Goal: Check status: Check status

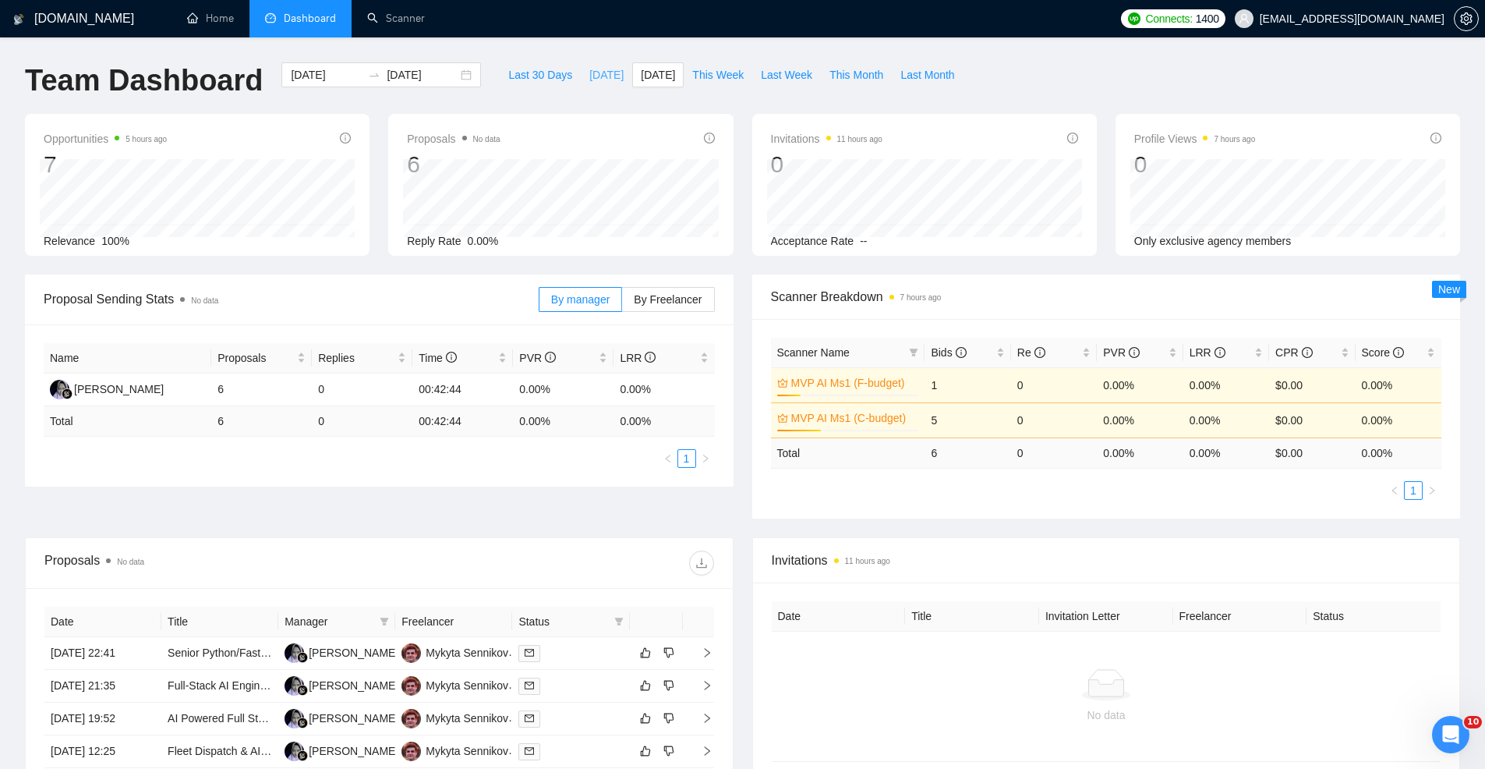
click at [618, 72] on span "[DATE]" at bounding box center [606, 74] width 34 height 17
type input "[DATE]"
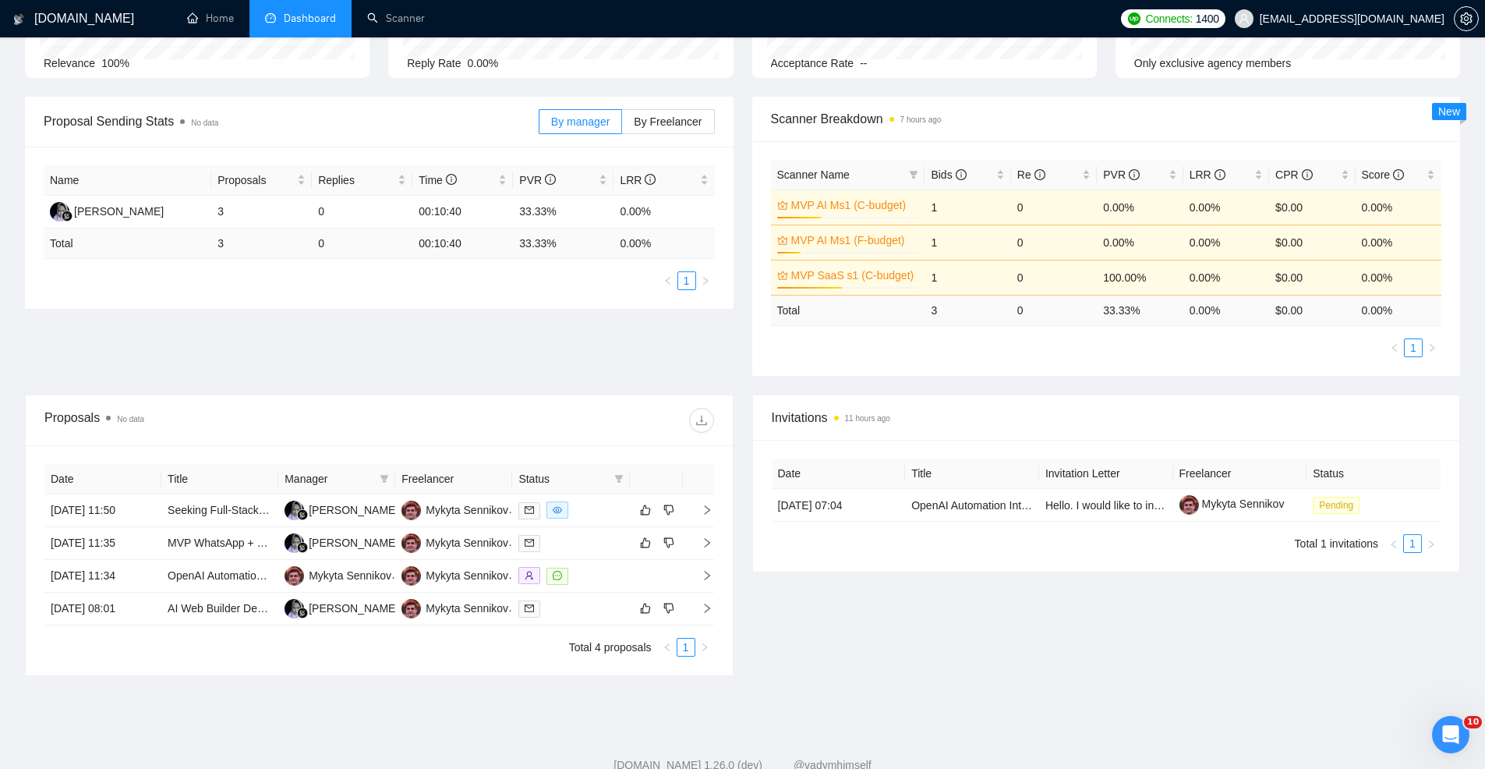
scroll to position [224, 0]
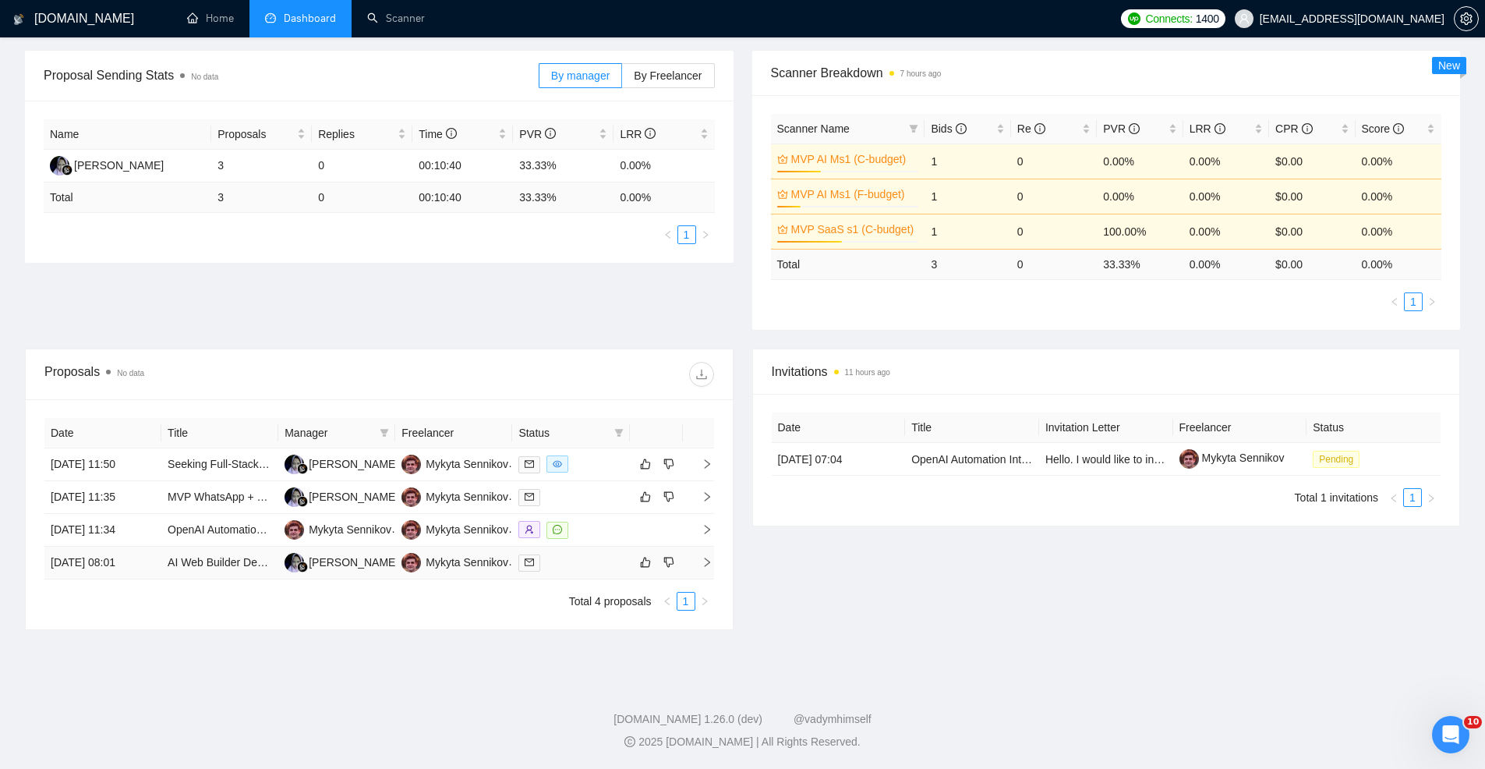
click at [586, 568] on div at bounding box center [570, 562] width 104 height 18
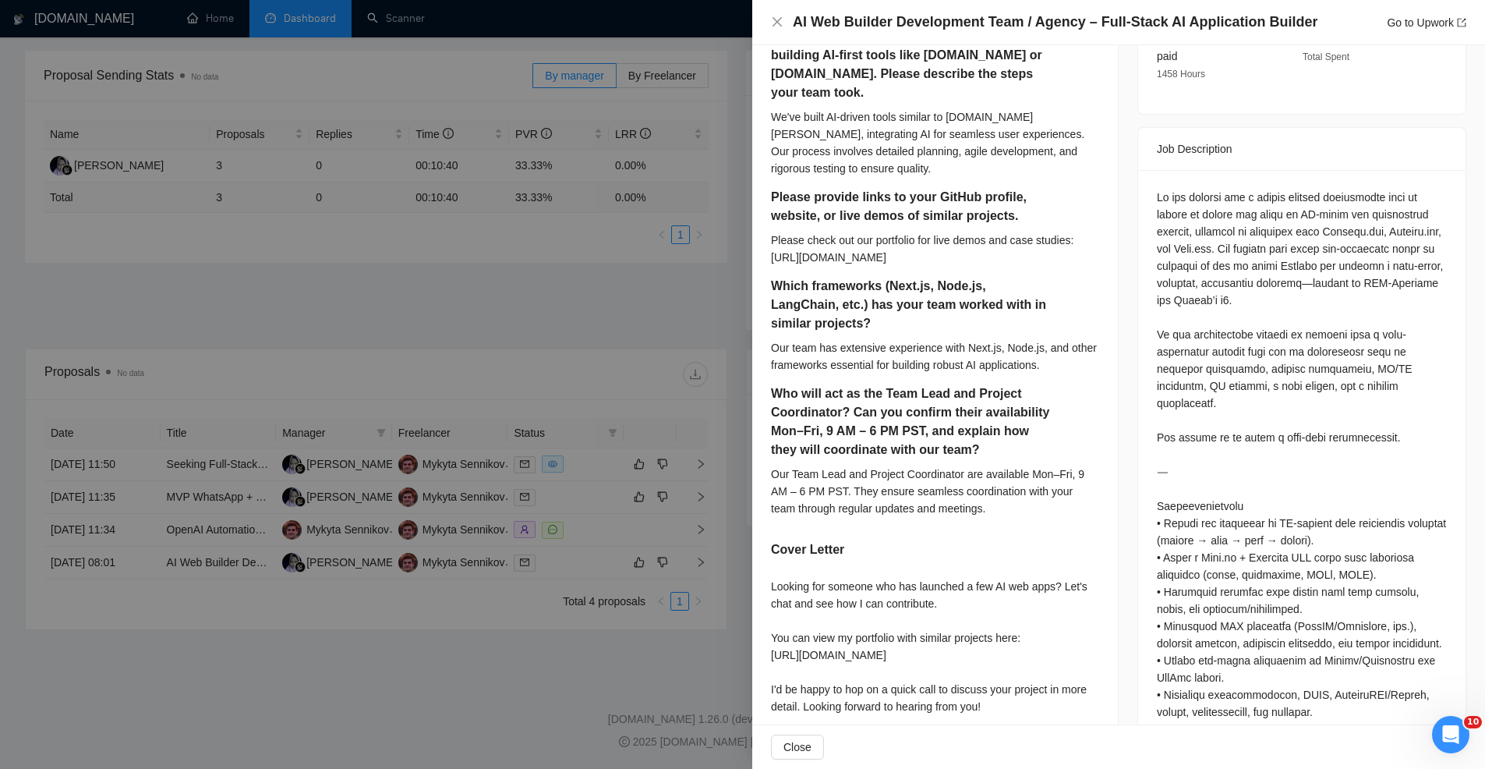
scroll to position [566, 0]
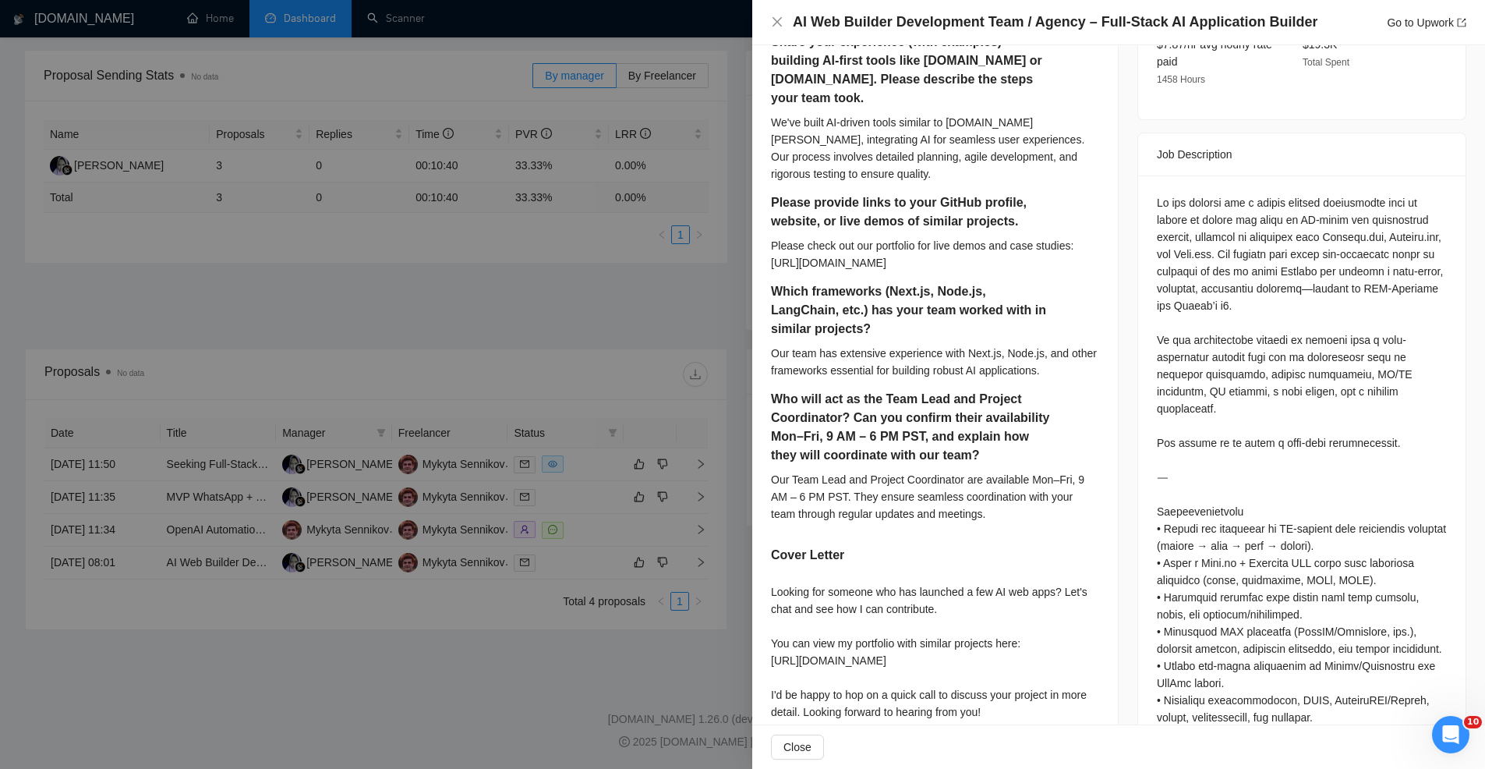
click at [691, 300] on div at bounding box center [742, 384] width 1485 height 769
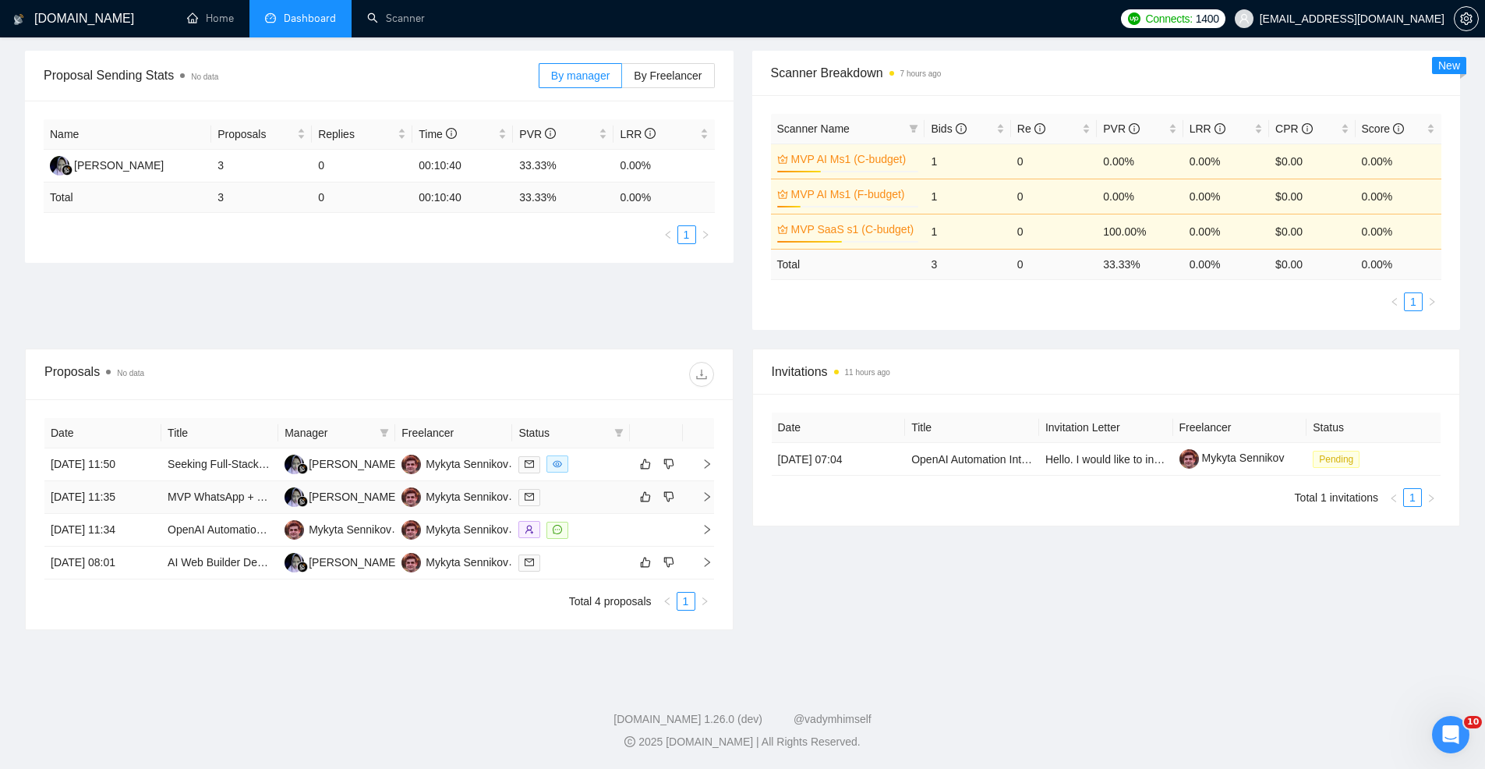
click at [596, 502] on div at bounding box center [570, 497] width 104 height 18
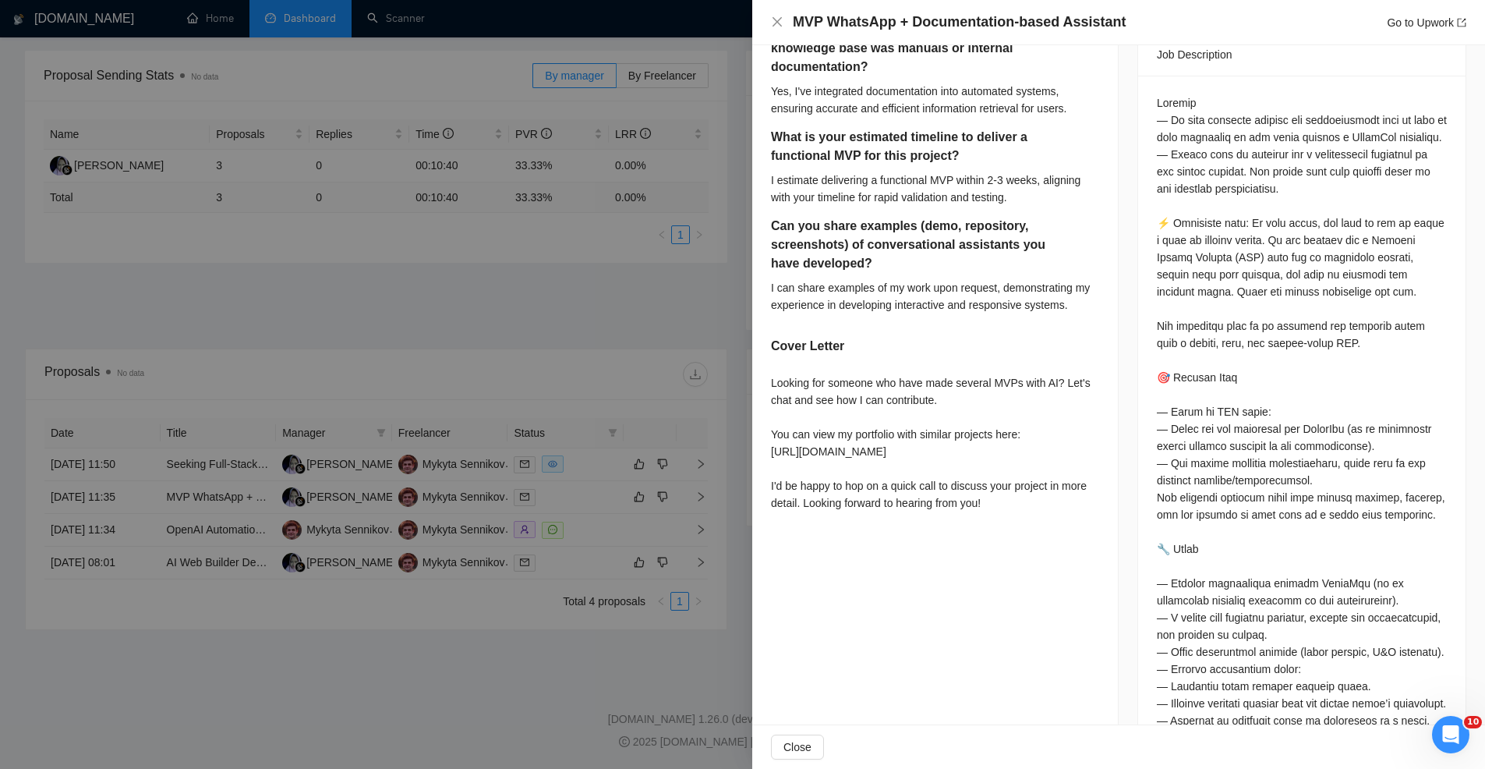
scroll to position [621, 0]
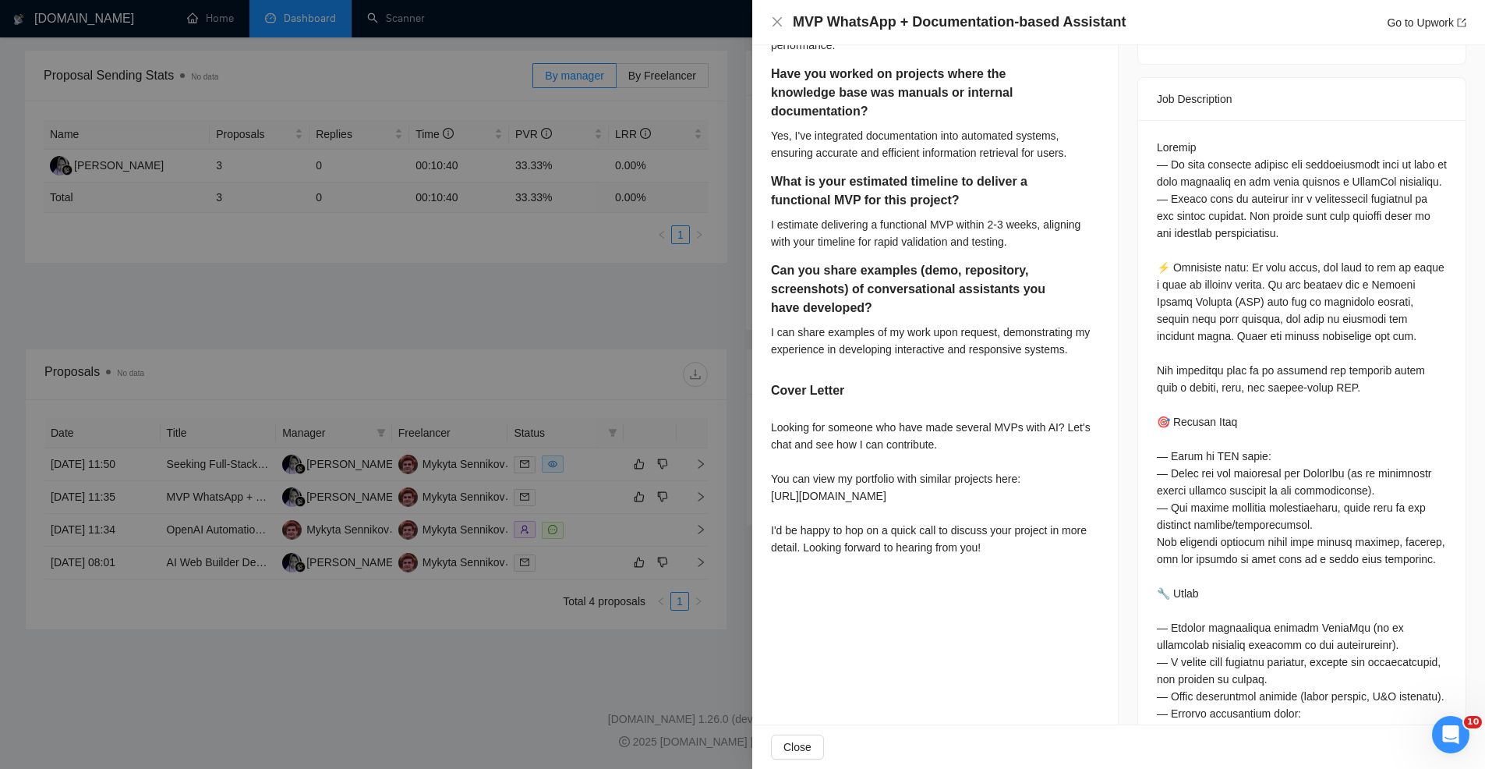
click at [637, 291] on div at bounding box center [742, 384] width 1485 height 769
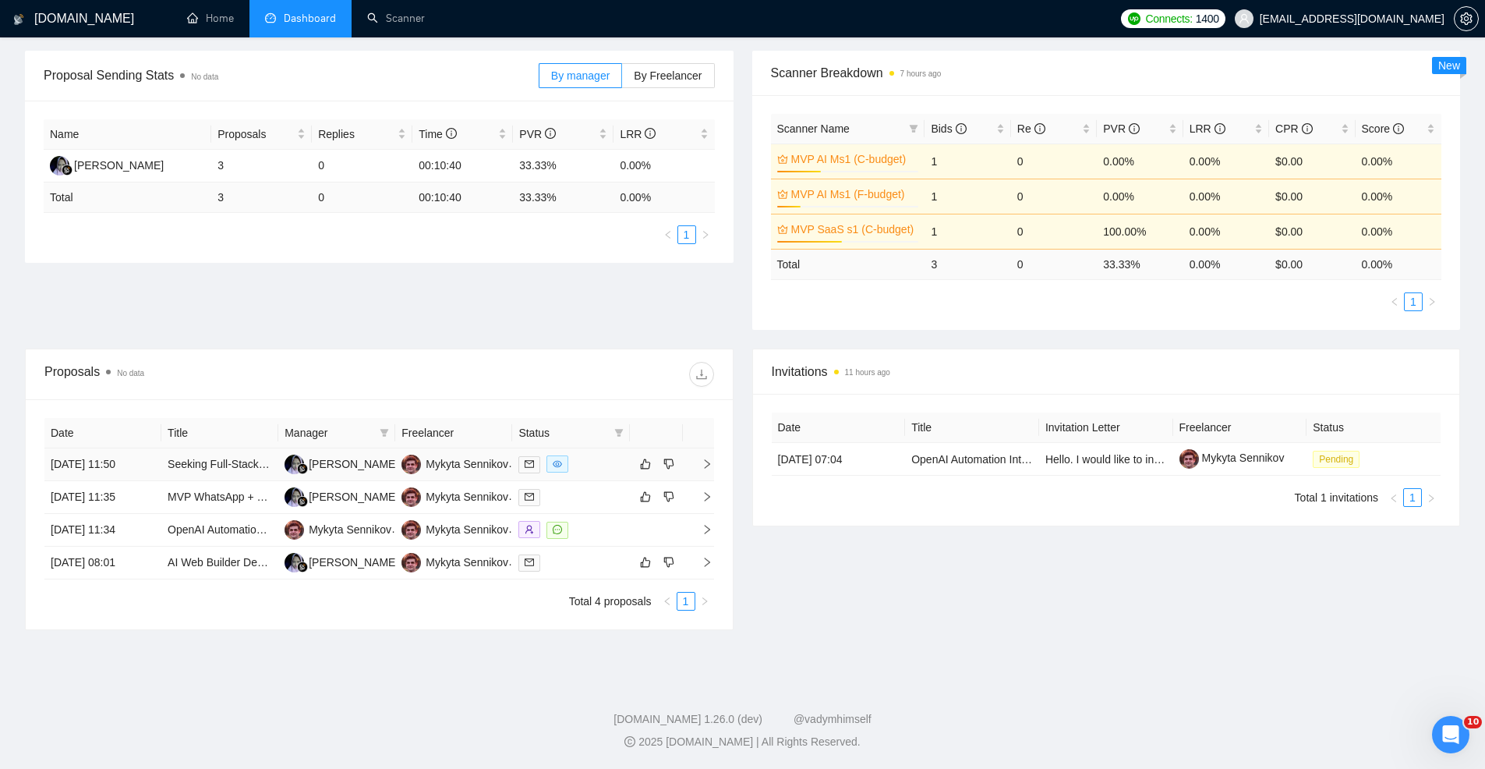
click at [588, 464] on div at bounding box center [570, 464] width 104 height 18
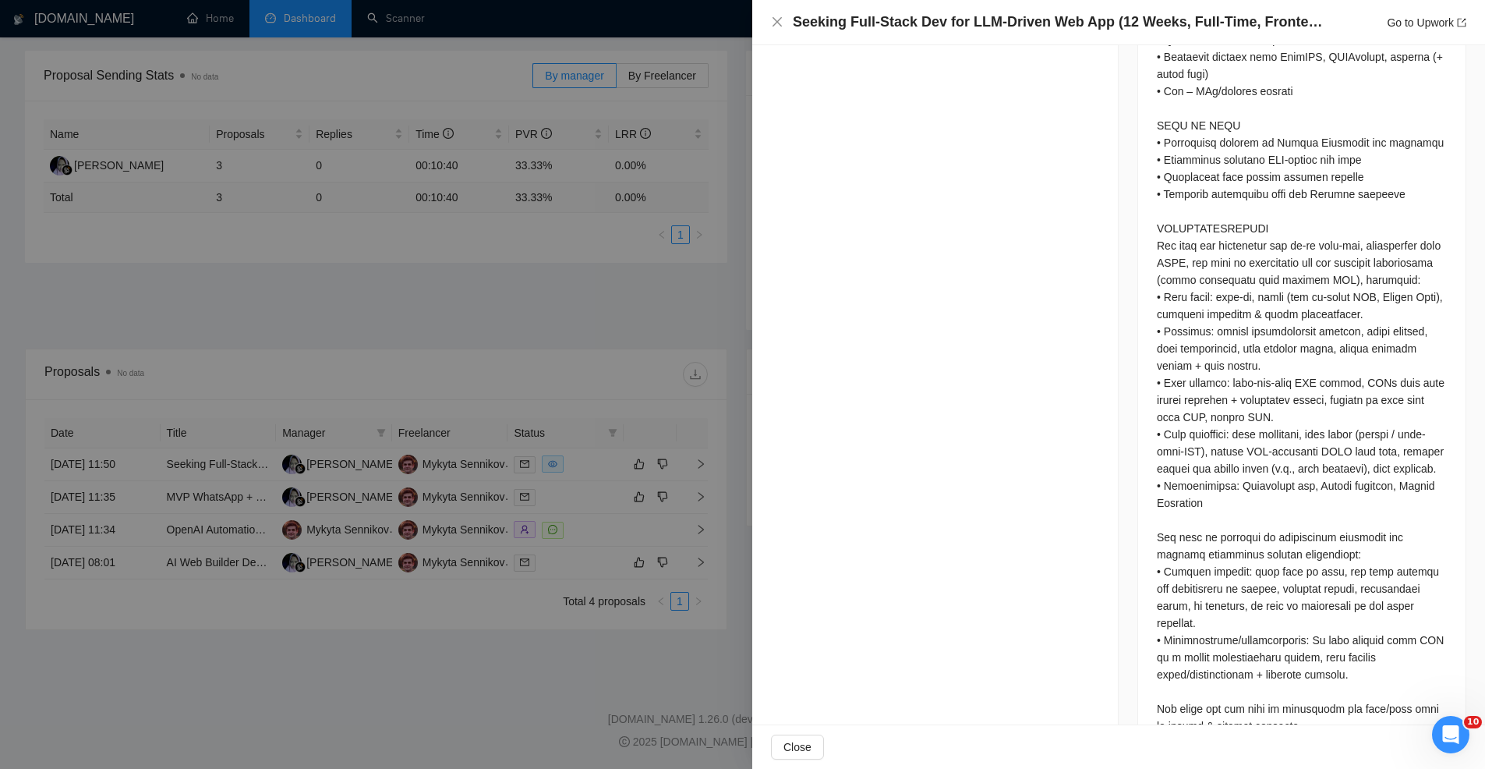
scroll to position [912, 0]
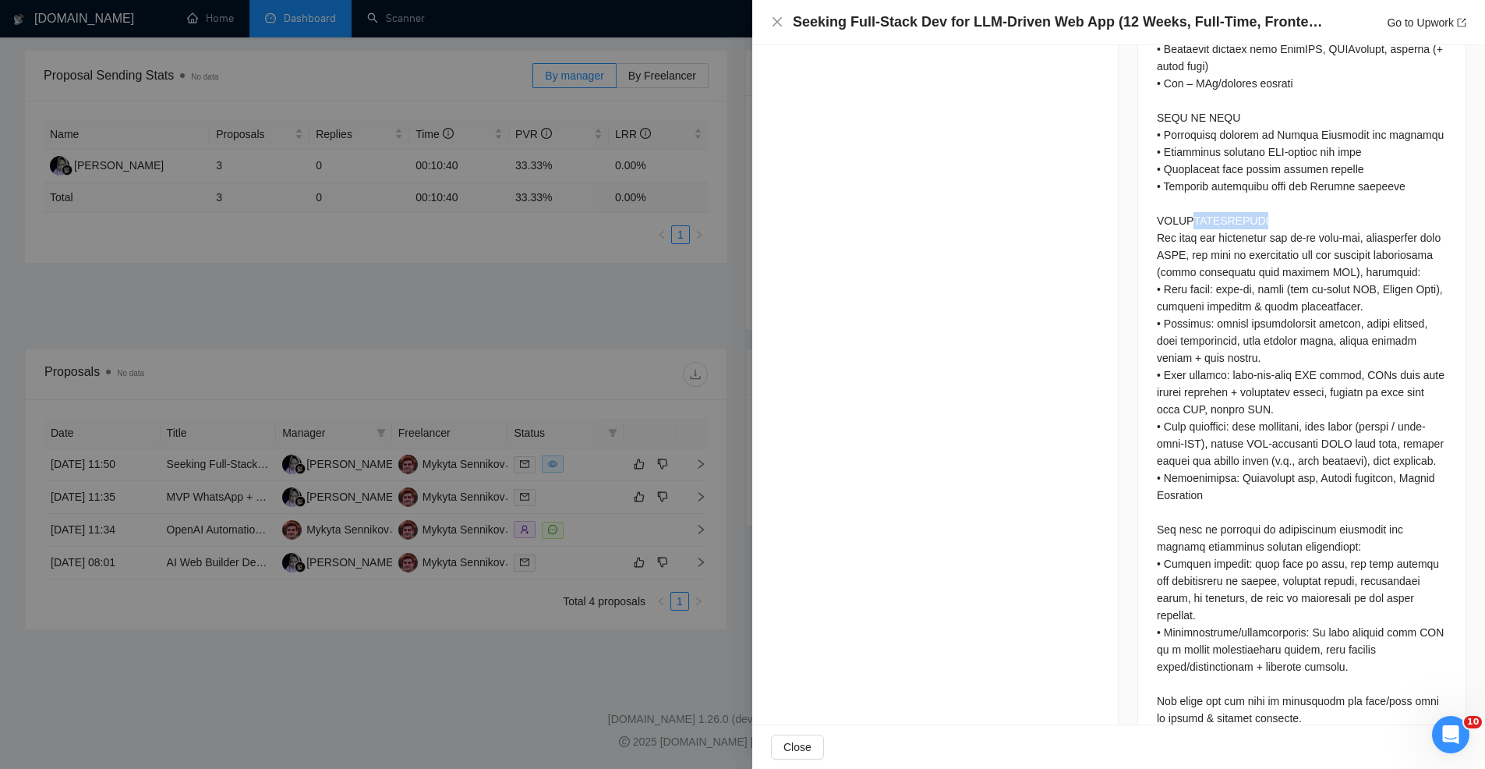
drag, startPoint x: 1186, startPoint y: 200, endPoint x: 1288, endPoint y: 202, distance: 102.9
click at [1288, 202] on div "Questions: What availability do you have from September to November? Describe y…" at bounding box center [1302, 529] width 290 height 1320
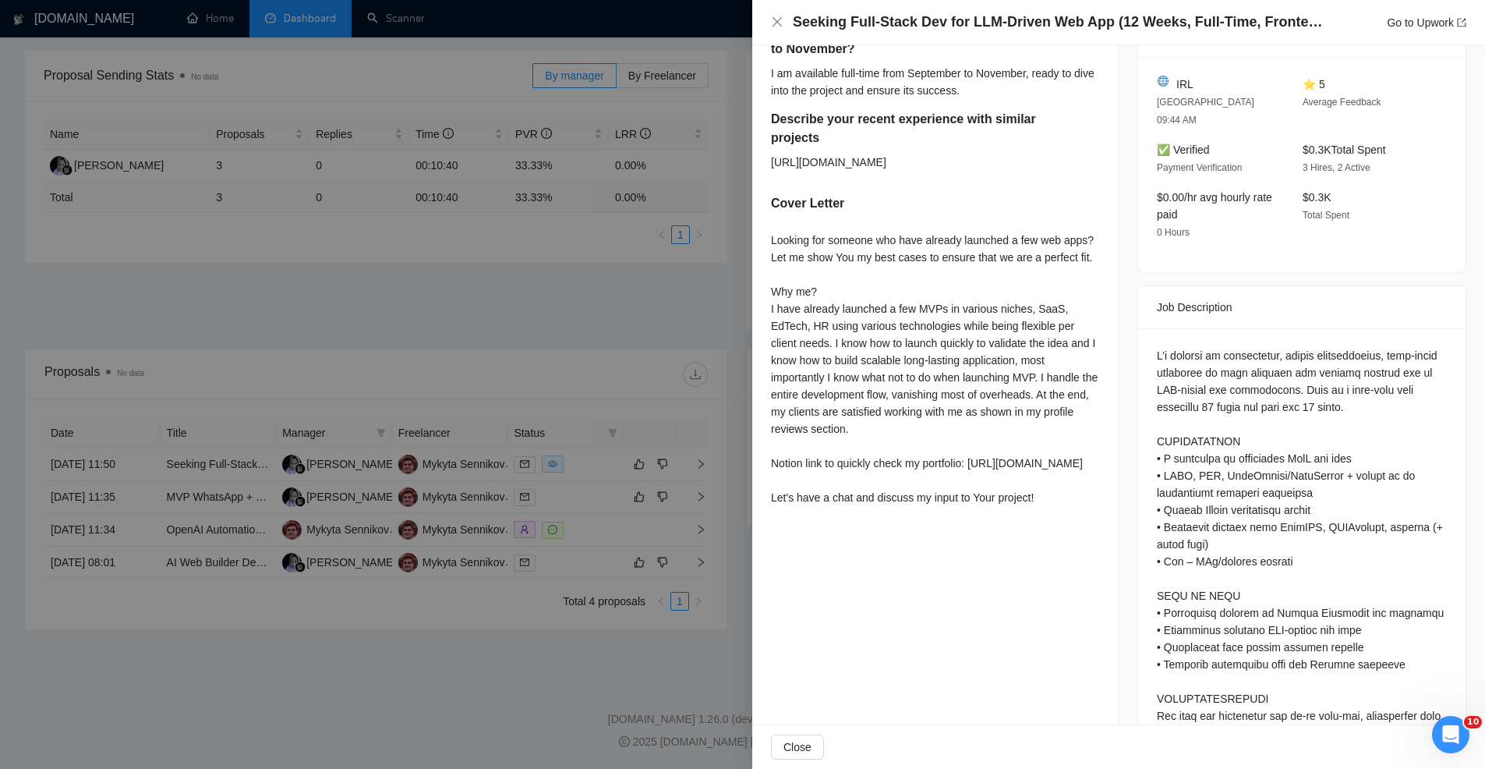
scroll to position [440, 0]
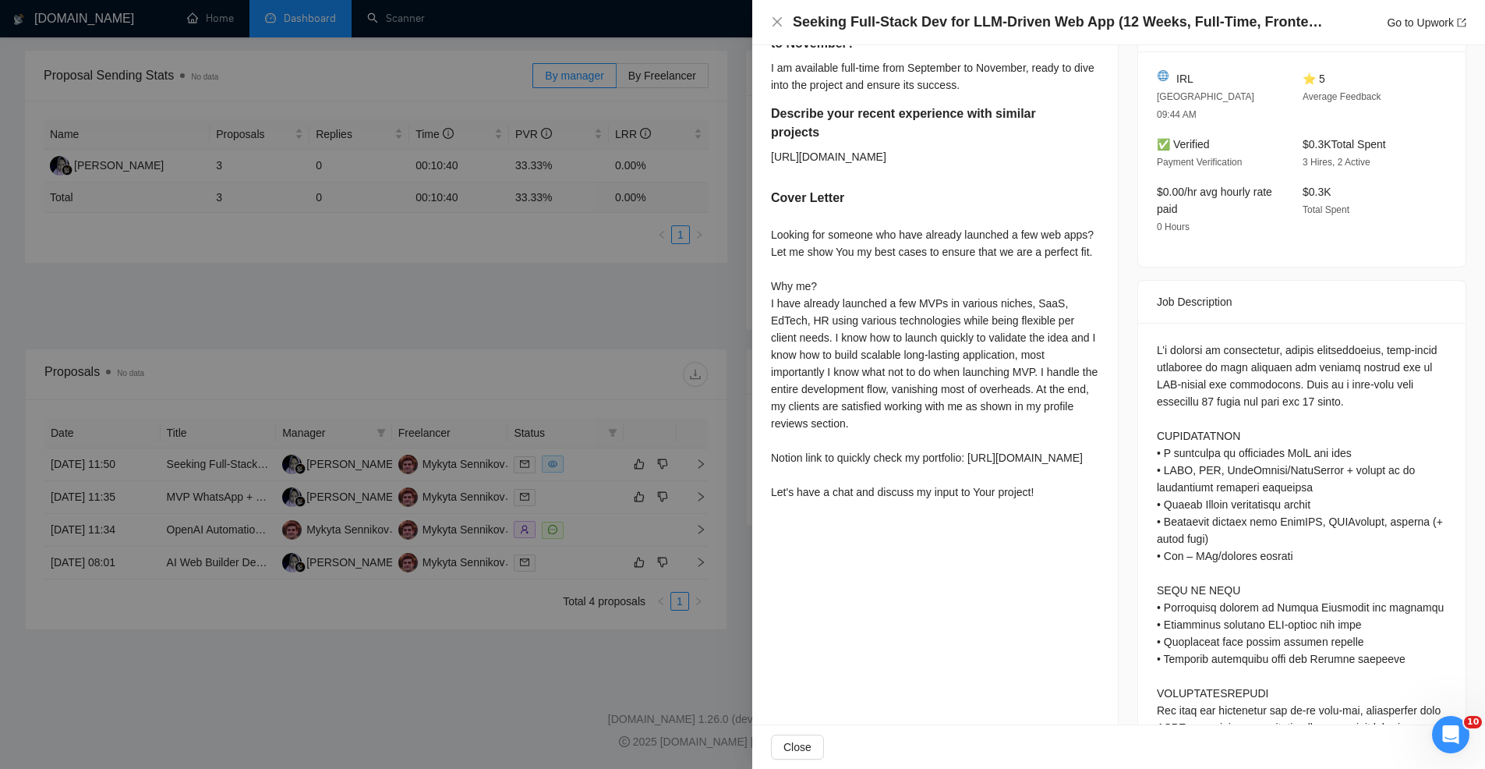
click at [642, 287] on div at bounding box center [742, 384] width 1485 height 769
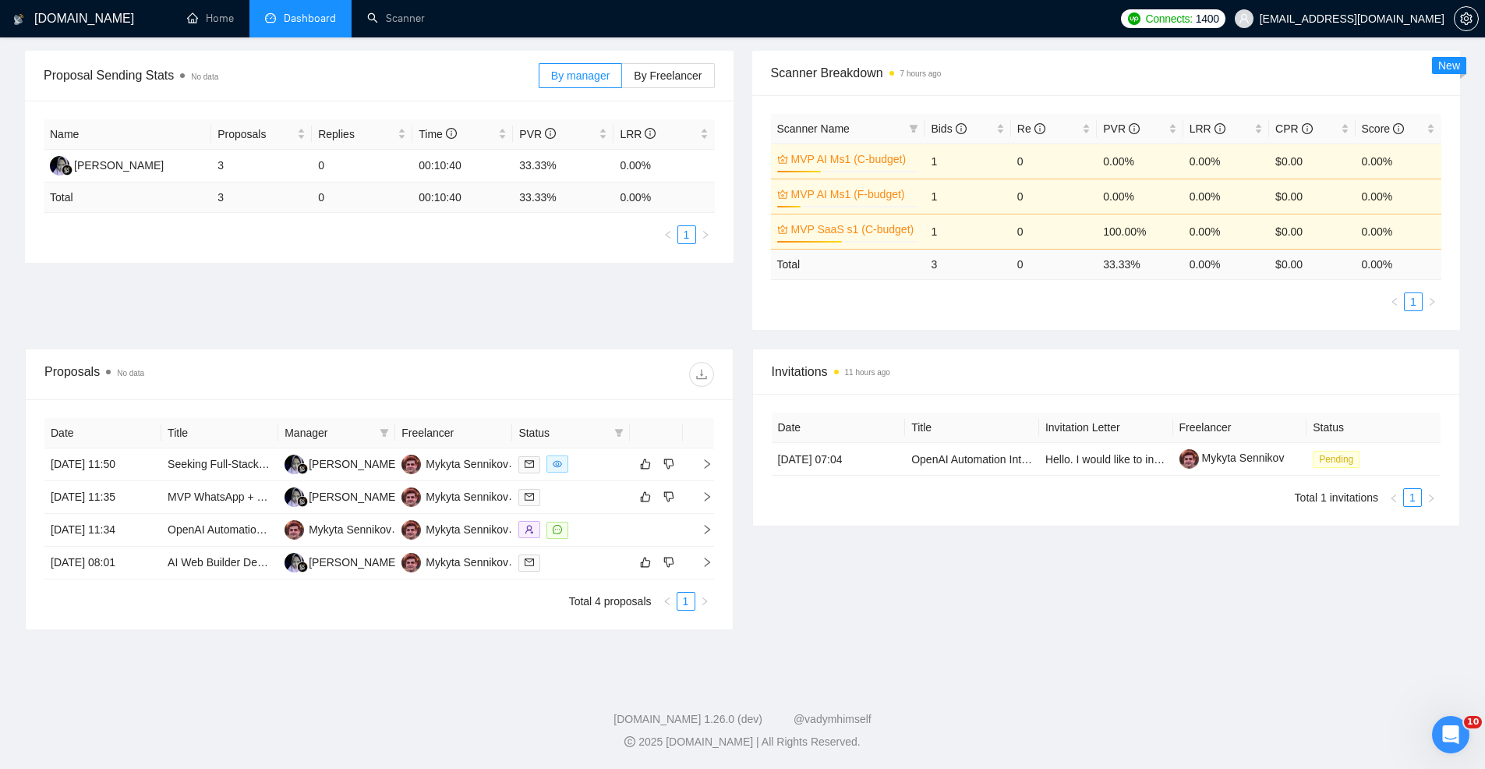
scroll to position [0, 0]
